Goal: Complete application form

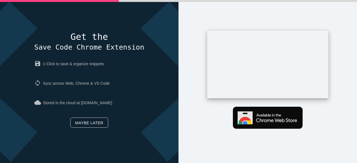
click at [98, 122] on link "Maybe later" at bounding box center [89, 123] width 38 height 10
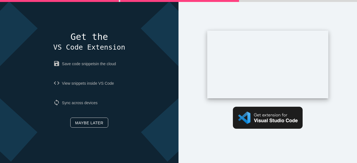
click at [98, 123] on link "Maybe later" at bounding box center [89, 123] width 38 height 10
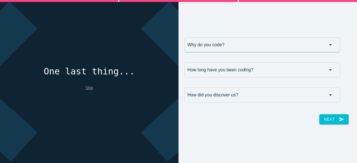
click at [219, 47] on input "Why do you code?" at bounding box center [262, 44] width 156 height 15
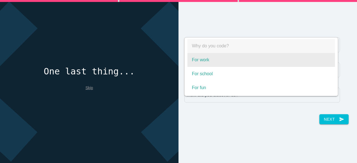
click at [211, 57] on span "For work" at bounding box center [261, 60] width 148 height 14
select select "For work"
type input "For work"
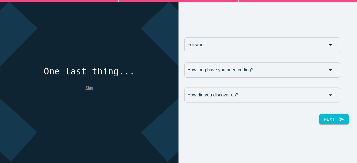
click at [211, 67] on input "How long have you been coding?" at bounding box center [262, 69] width 156 height 15
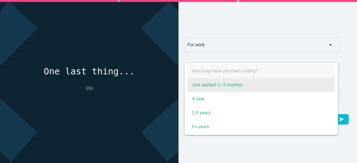
click at [221, 89] on span "Just started! (< 3 months)" at bounding box center [261, 85] width 148 height 14
select select "Just started! (< 3 months)"
type input "Just started! (< 3 months)"
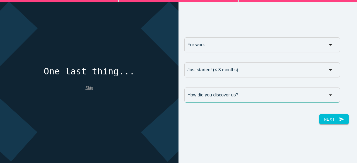
click at [243, 88] on input "How did you discover us?" at bounding box center [262, 95] width 156 height 15
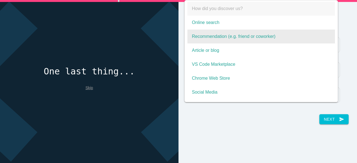
click at [218, 38] on span "Recommendation (e.g. friend or coworker)" at bounding box center [261, 37] width 148 height 14
select select "Recommendation (e.g. friend or coworker)"
type input "Recommendation (e.g. friend or coworker)"
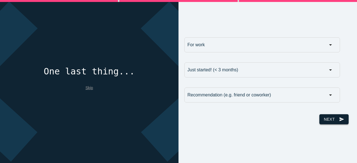
click at [332, 120] on button "Next send" at bounding box center [333, 119] width 29 height 10
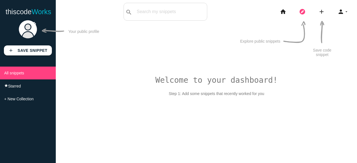
click at [302, 15] on icon "explore" at bounding box center [302, 12] width 7 height 18
